Goal: Register for event/course

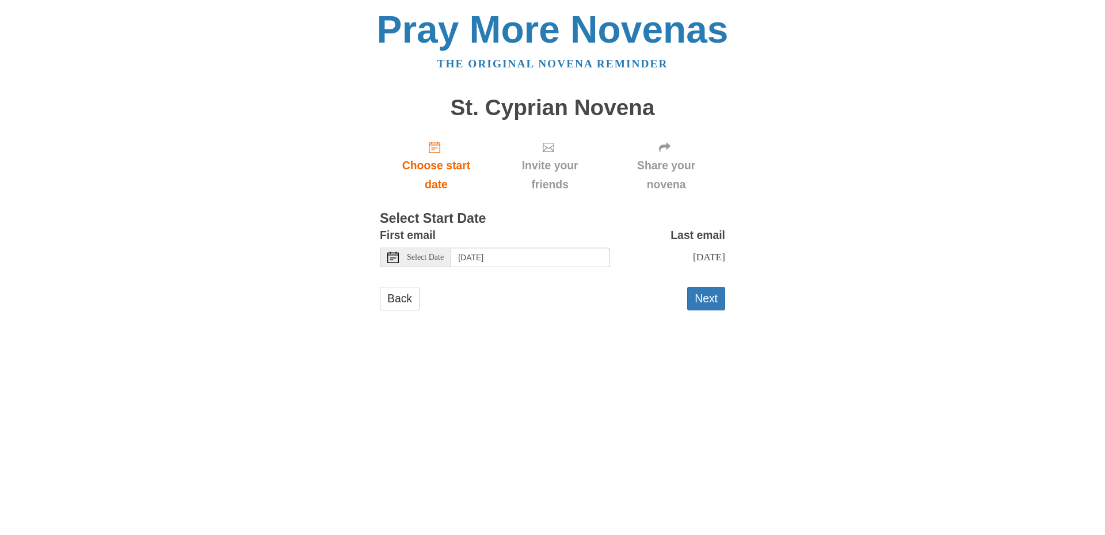
click at [389, 255] on use at bounding box center [393, 258] width 12 height 12
click at [440, 280] on form "First email Select Date [DATE] Last email [DATE] Selecting [DATE] as the start …" at bounding box center [552, 274] width 345 height 96
click at [717, 302] on button "Next" at bounding box center [706, 299] width 38 height 24
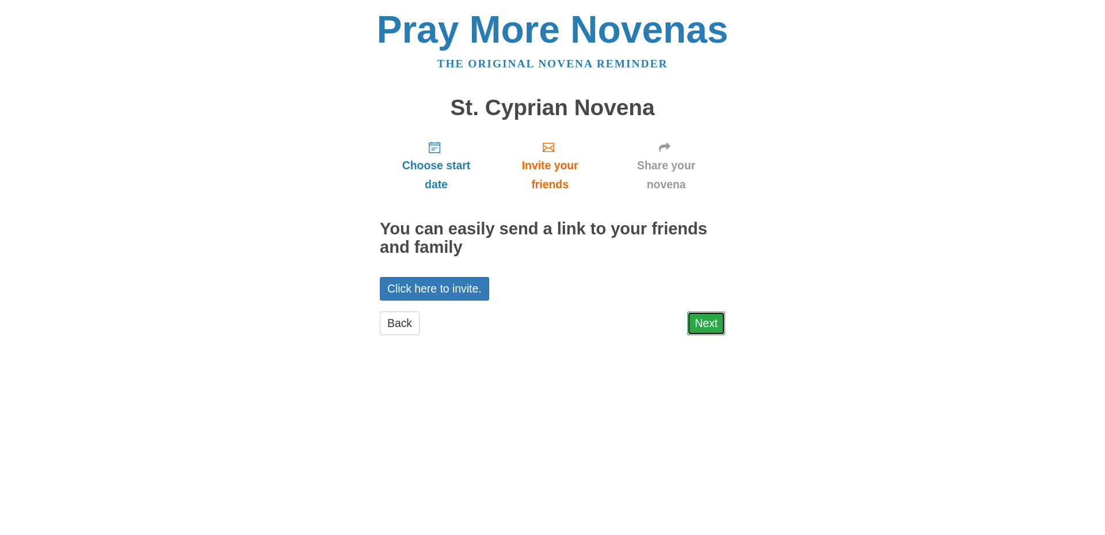
click at [703, 329] on link "Next" at bounding box center [706, 323] width 38 height 24
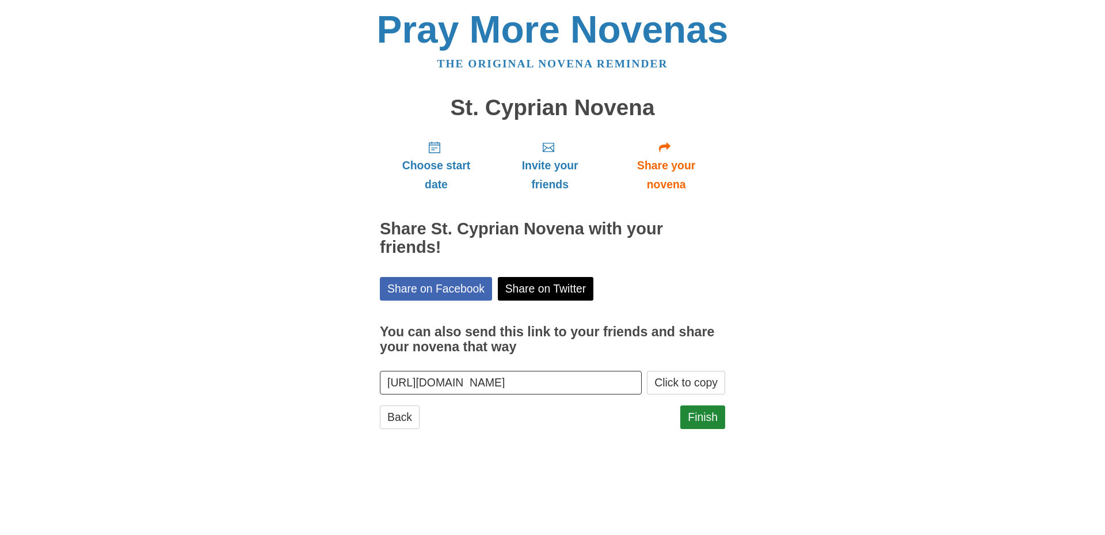
click at [796, 262] on div "Pray More Novenas The original novena reminder St. Cyprian Novena Choose start …" at bounding box center [553, 231] width 674 height 462
click at [709, 424] on link "Finish" at bounding box center [702, 417] width 45 height 24
